Goal: Task Accomplishment & Management: Use online tool/utility

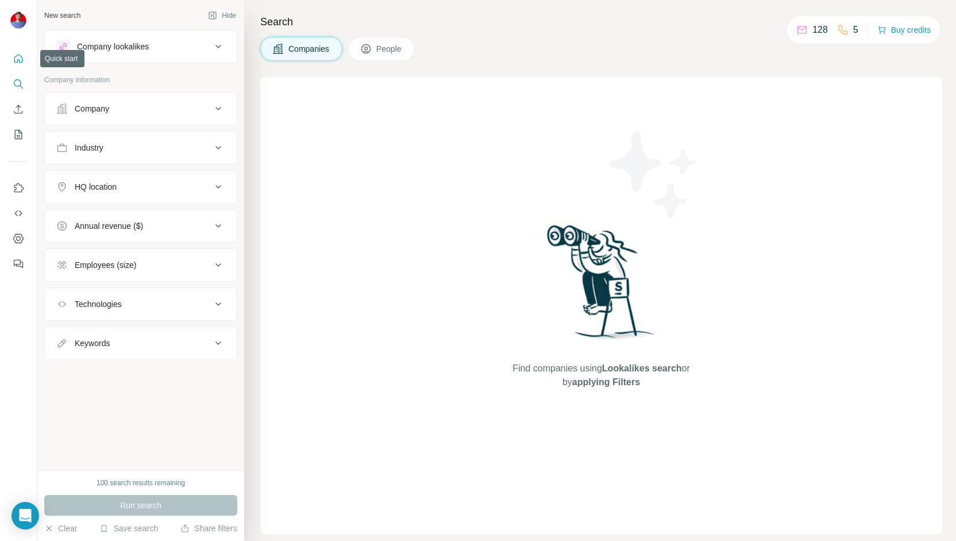
click at [17, 44] on div at bounding box center [18, 157] width 37 height 233
click at [17, 53] on icon "Quick start" at bounding box center [18, 58] width 11 height 11
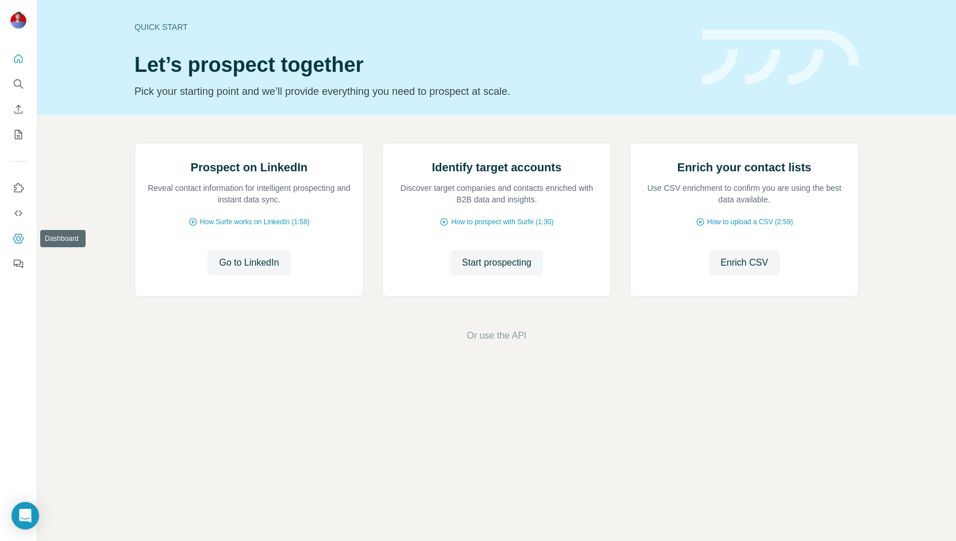
click at [21, 244] on icon "Dashboard" at bounding box center [18, 238] width 11 height 11
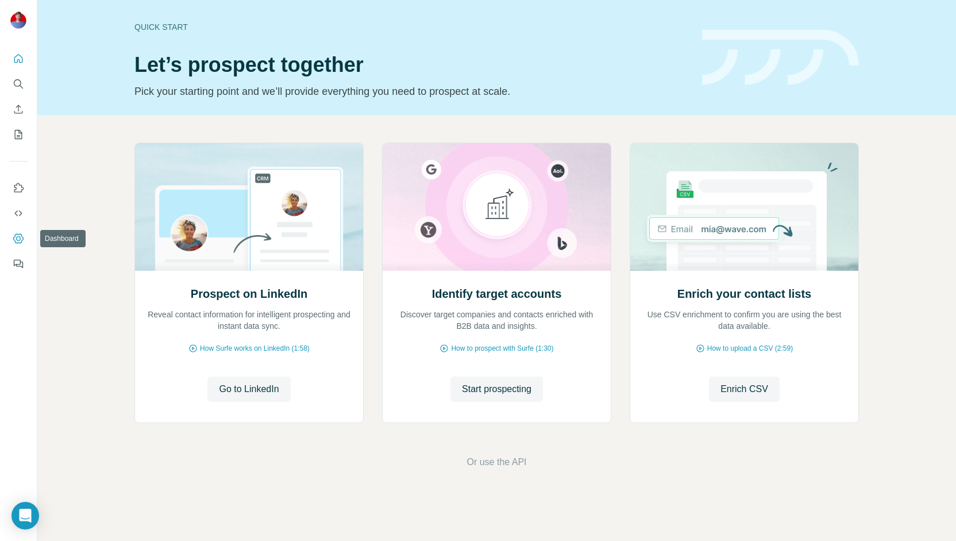
click at [16, 228] on button "Dashboard" at bounding box center [18, 238] width 18 height 21
